Goal: Find specific page/section: Find specific page/section

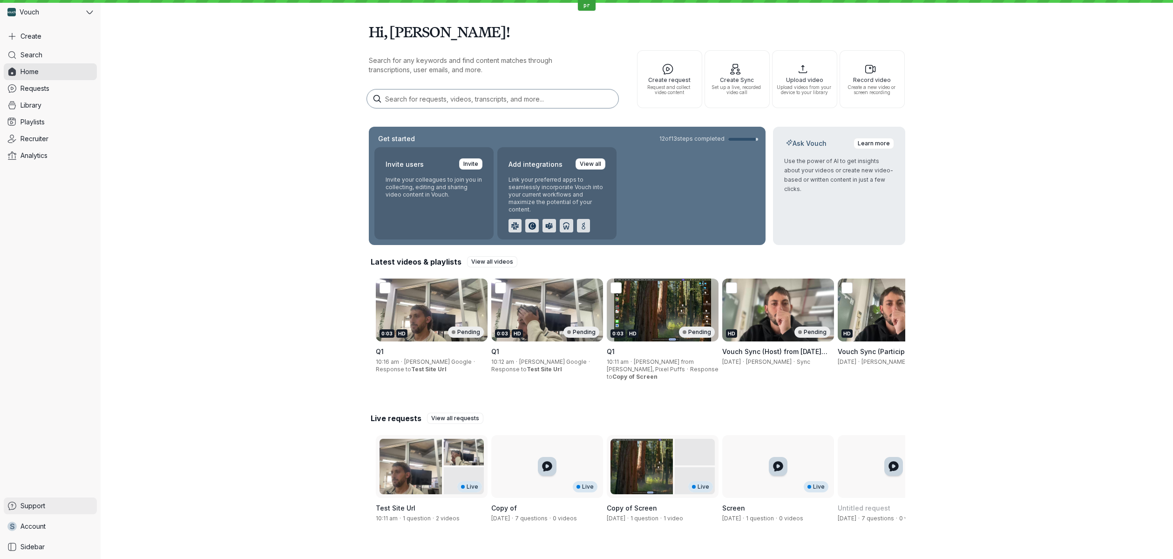
click at [81, 501] on link "Support" at bounding box center [50, 505] width 93 height 17
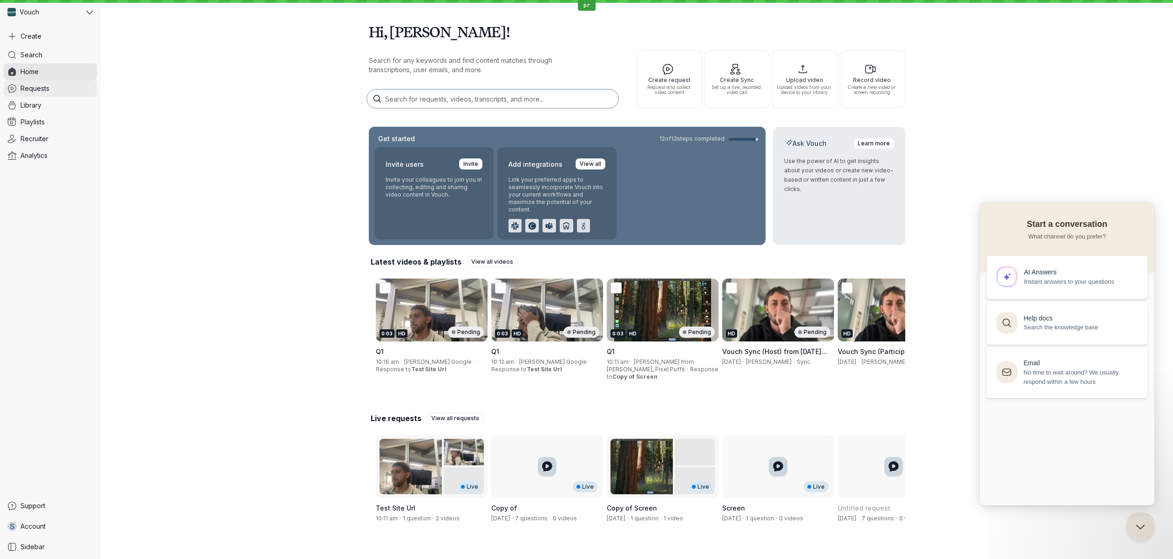
click at [54, 90] on link "Requests" at bounding box center [50, 88] width 93 height 17
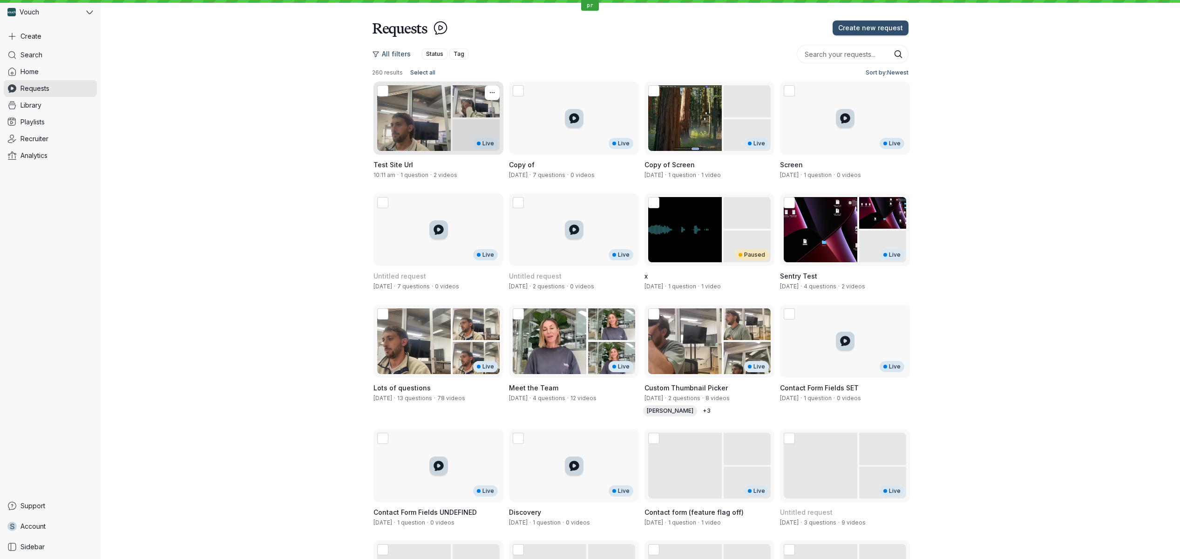
click at [419, 134] on div "Live" at bounding box center [439, 118] width 130 height 73
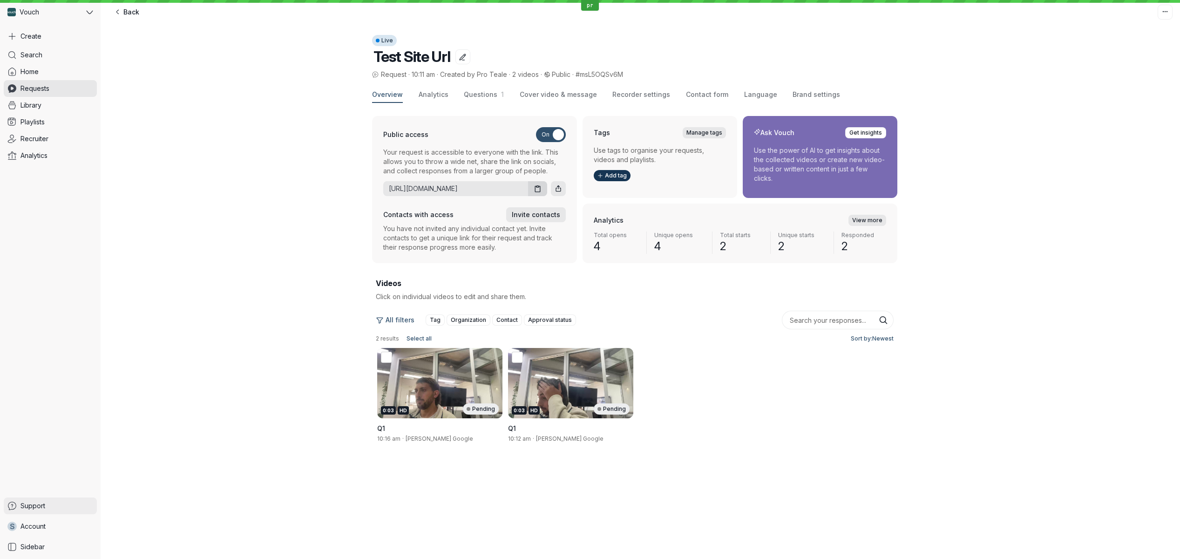
click at [54, 511] on link "Support" at bounding box center [50, 505] width 93 height 17
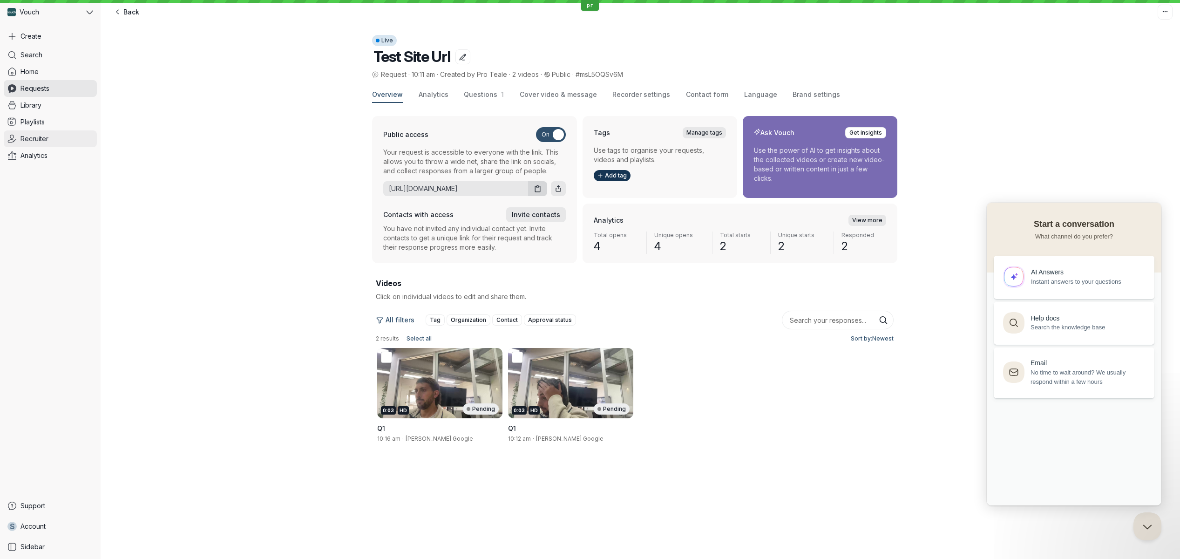
click at [56, 142] on link "Recruiter" at bounding box center [50, 138] width 93 height 17
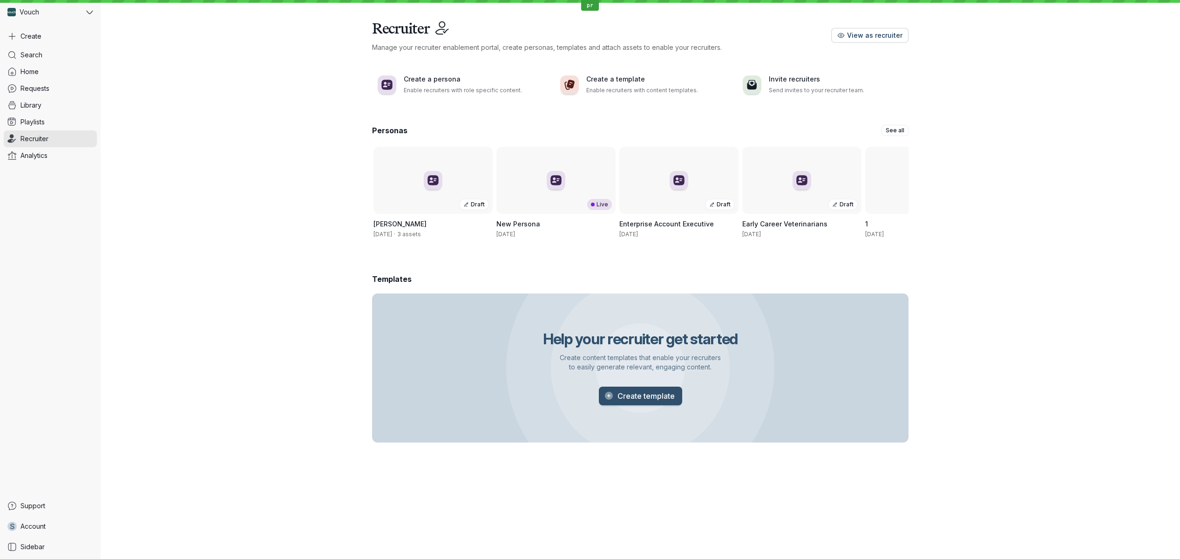
click at [845, 35] on icon "button" at bounding box center [841, 36] width 8 height 8
click at [249, 199] on div "Personas See all Draft [PERSON_NAME] Demo [DATE] · 3 assets Live New Persona [D…" at bounding box center [641, 291] width 1080 height 349
